Goal: Task Accomplishment & Management: Use online tool/utility

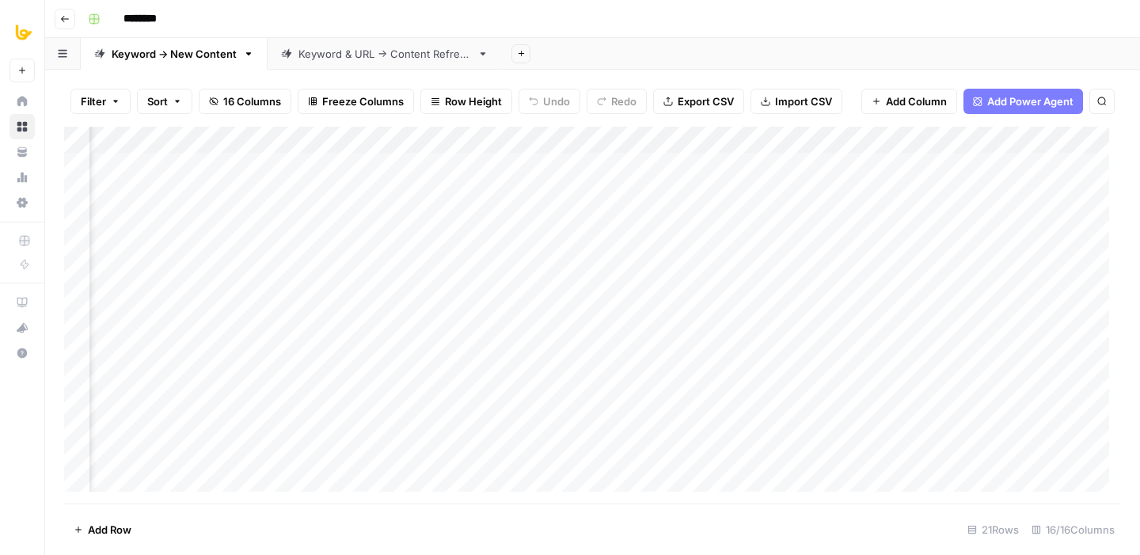
click at [509, 135] on div "Add Column" at bounding box center [592, 315] width 1057 height 377
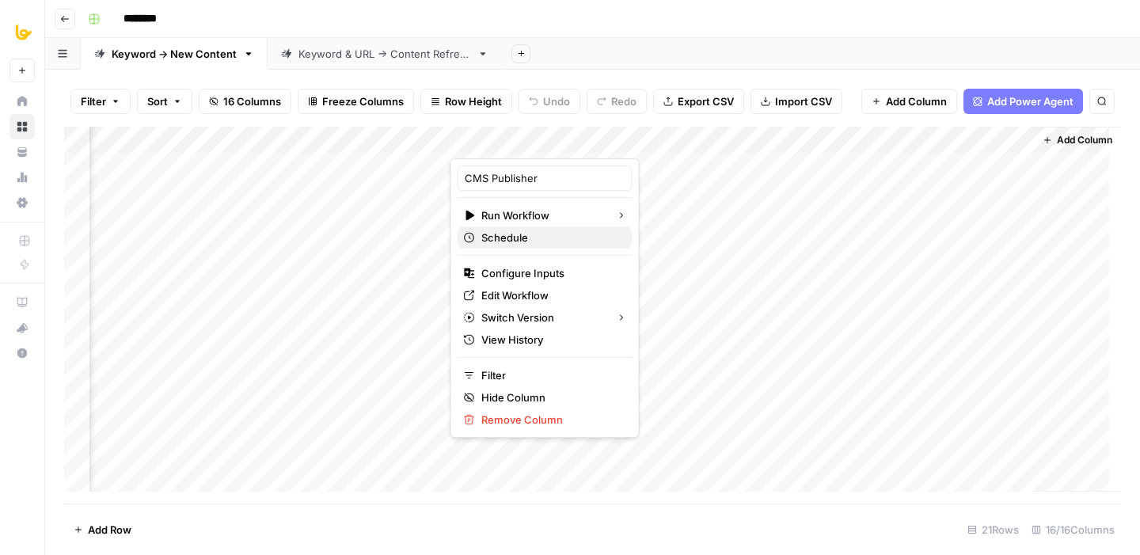
click at [522, 239] on span "Schedule" at bounding box center [550, 238] width 138 height 16
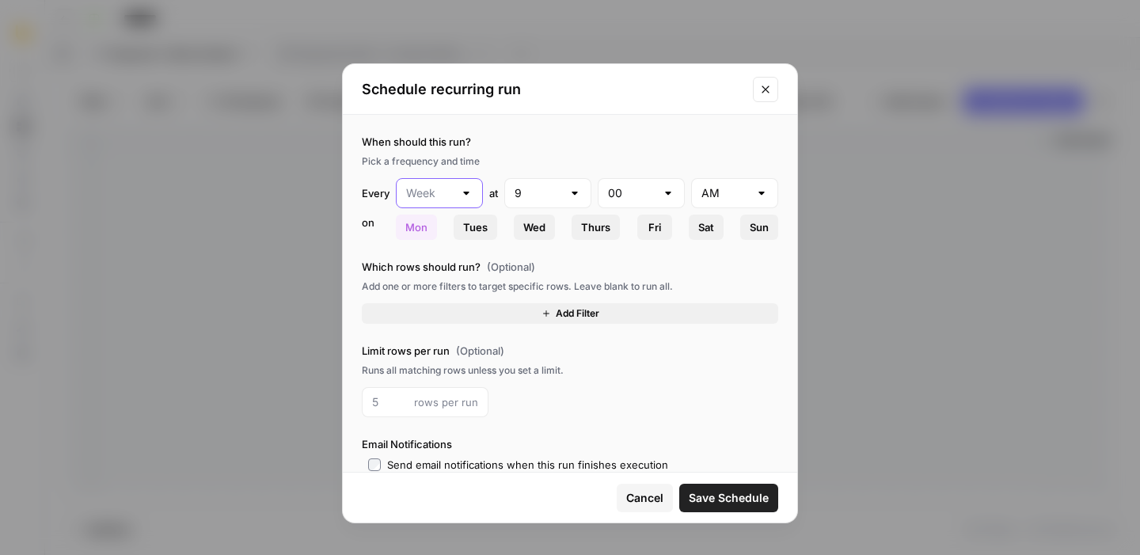
click at [450, 186] on input "text" at bounding box center [429, 193] width 47 height 16
click at [438, 235] on span "Day" at bounding box center [435, 233] width 51 height 16
type input "Day"
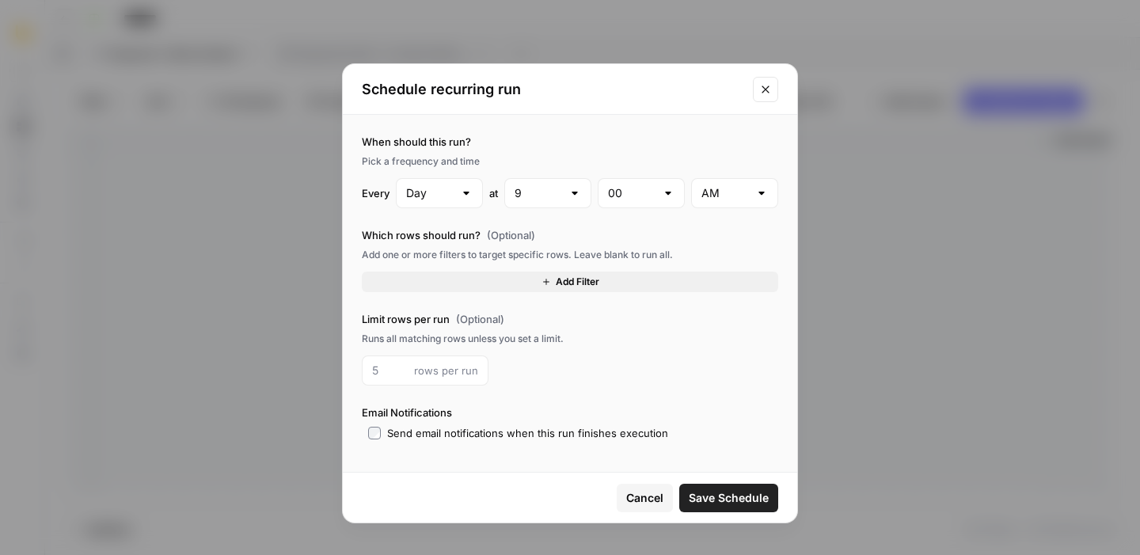
click at [467, 194] on div at bounding box center [466, 193] width 13 height 16
type input "Day"
click at [627, 340] on div "Runs all matching rows unless you set a limit." at bounding box center [570, 339] width 416 height 14
click at [556, 192] on input "text" at bounding box center [537, 193] width 47 height 16
click at [549, 412] on span "8" at bounding box center [545, 410] width 54 height 16
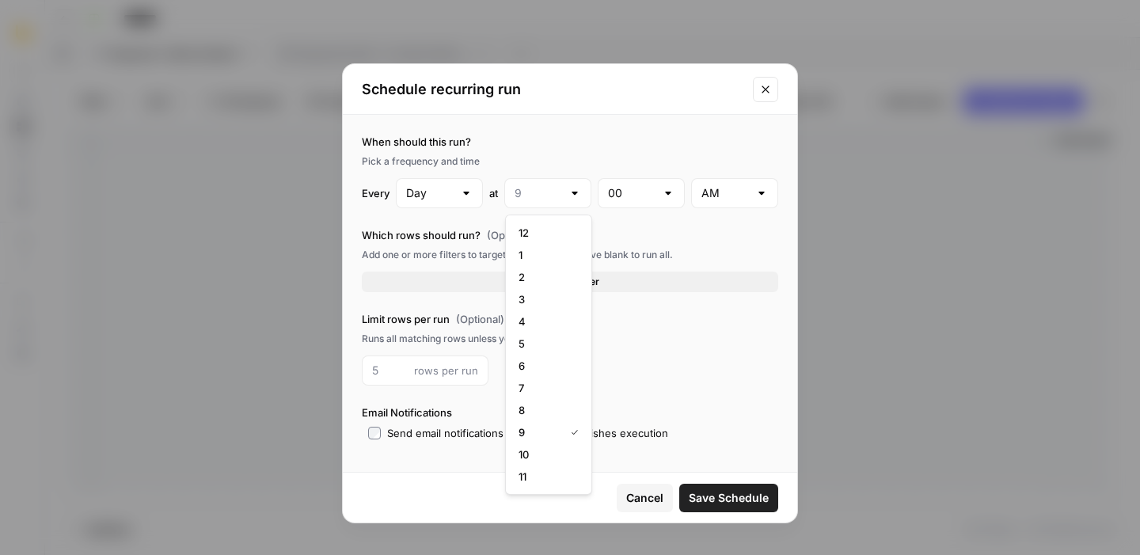
type input "8"
click at [689, 359] on div "rows per run" at bounding box center [570, 370] width 416 height 30
click at [402, 374] on input "number" at bounding box center [390, 370] width 36 height 16
type input "1"
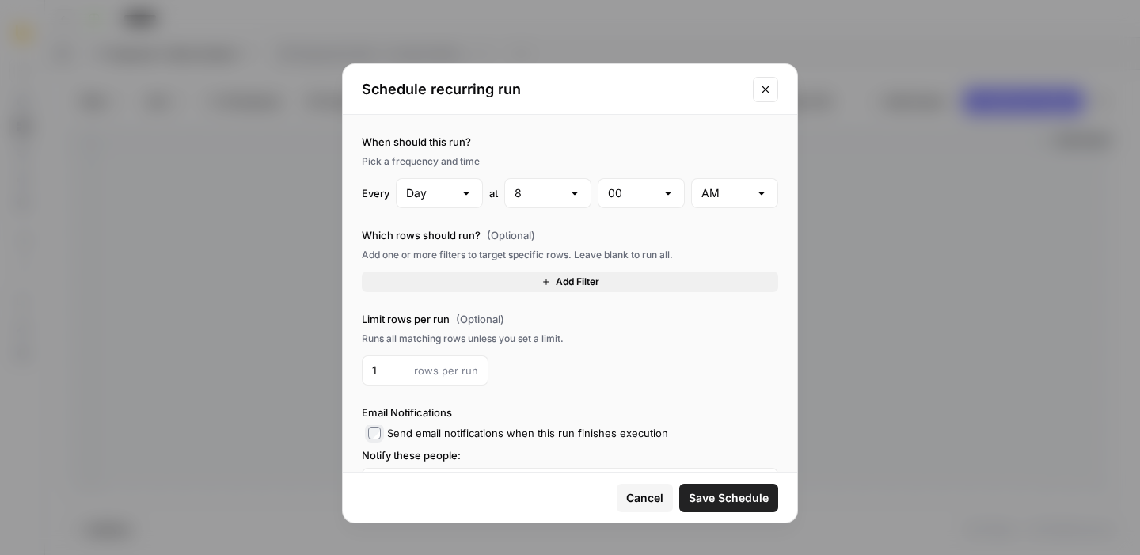
scroll to position [45, 0]
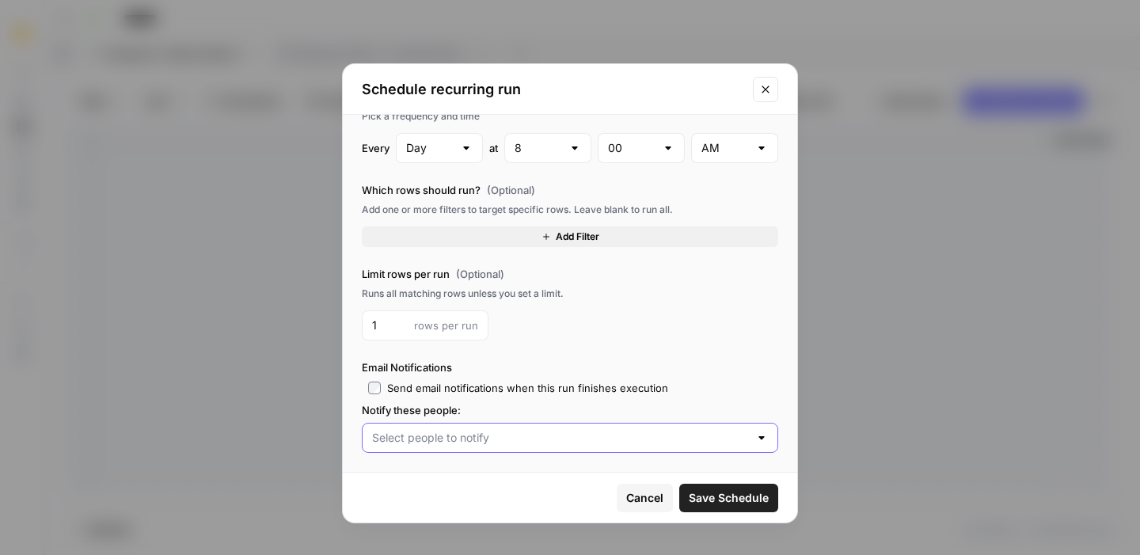
click at [434, 445] on input "text" at bounding box center [560, 438] width 377 height 16
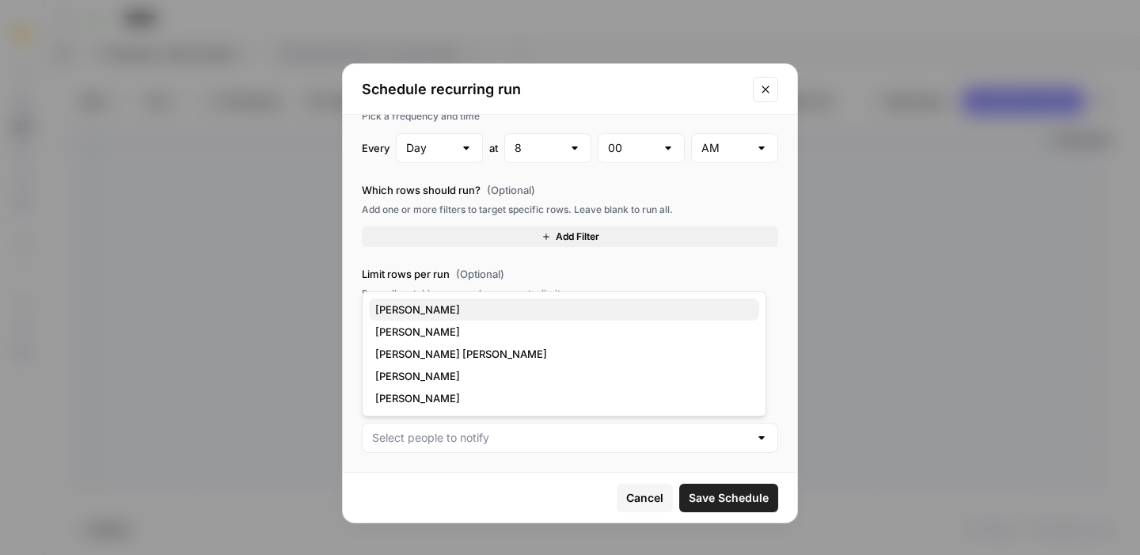
click at [448, 313] on span "[PERSON_NAME]" at bounding box center [560, 310] width 371 height 16
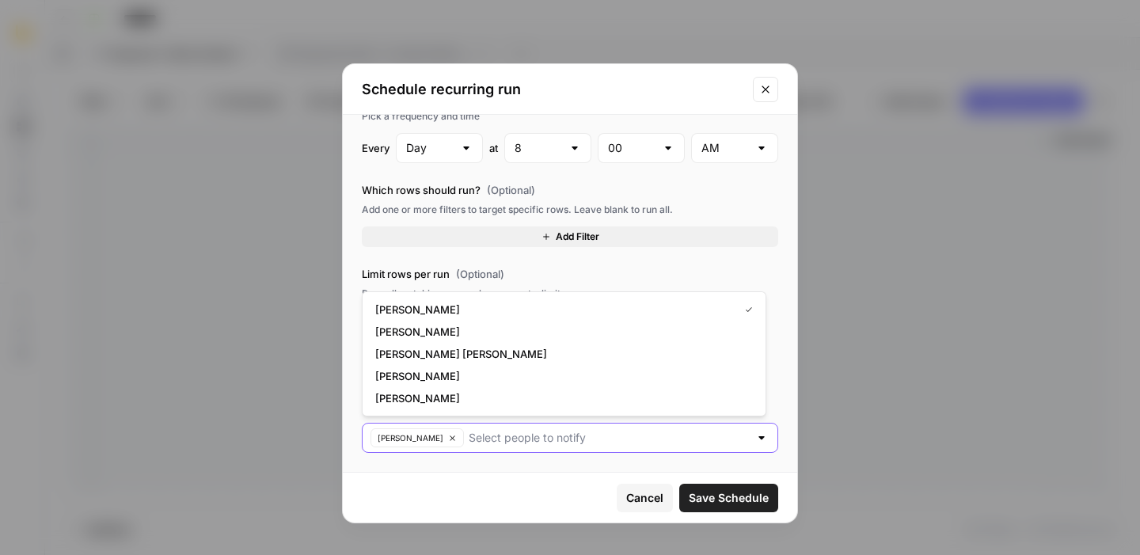
click at [497, 439] on input "text" at bounding box center [609, 438] width 280 height 16
click at [469, 394] on span "[PERSON_NAME]" at bounding box center [560, 398] width 371 height 16
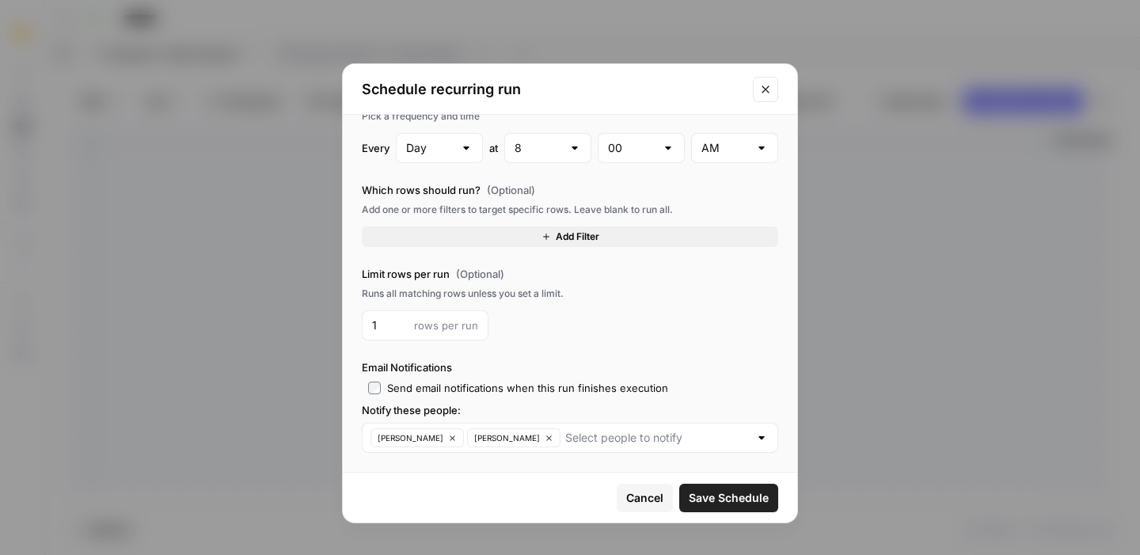
click at [690, 266] on label "Limit rows per run (Optional)" at bounding box center [570, 274] width 416 height 16
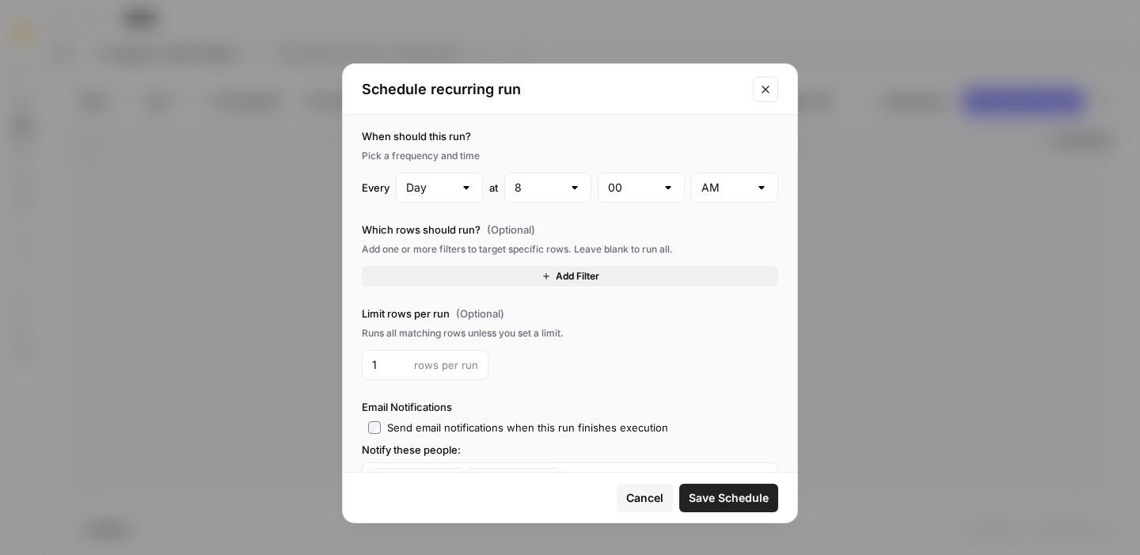
scroll to position [0, 0]
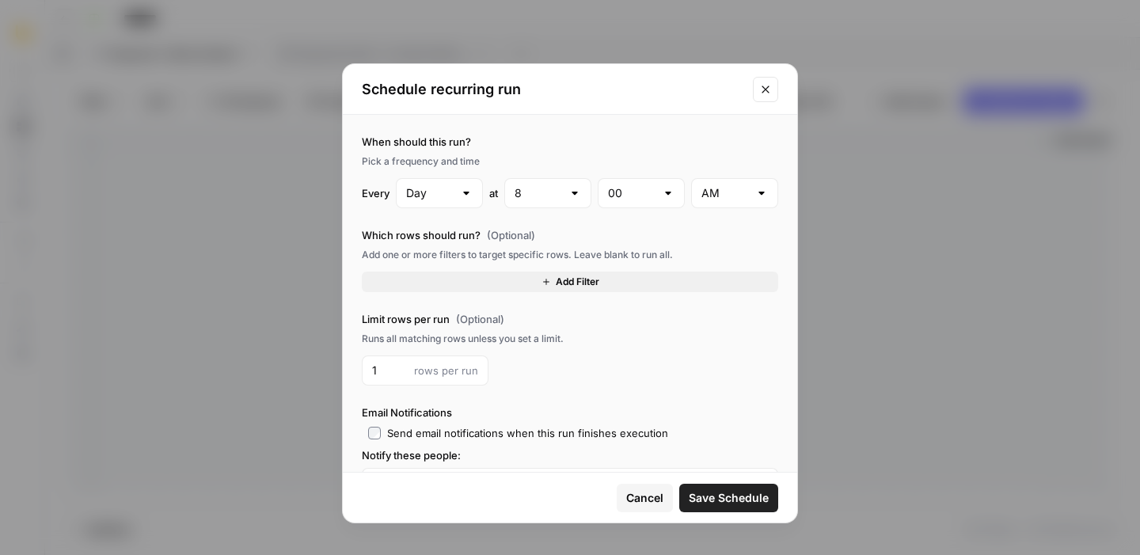
click at [758, 83] on button "Close modal" at bounding box center [765, 89] width 25 height 25
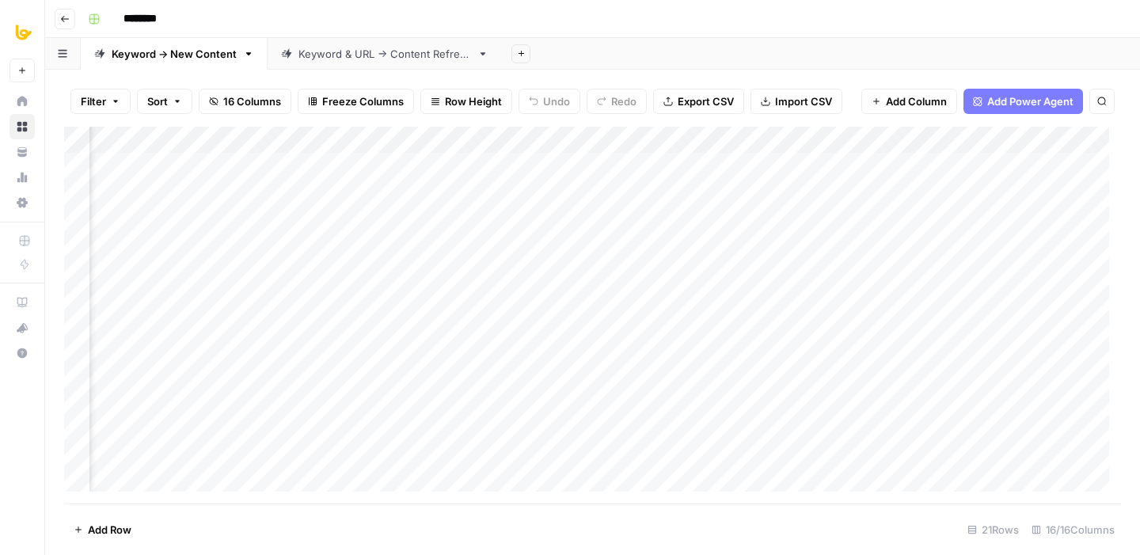
scroll to position [0, 982]
